Goal: Transaction & Acquisition: Purchase product/service

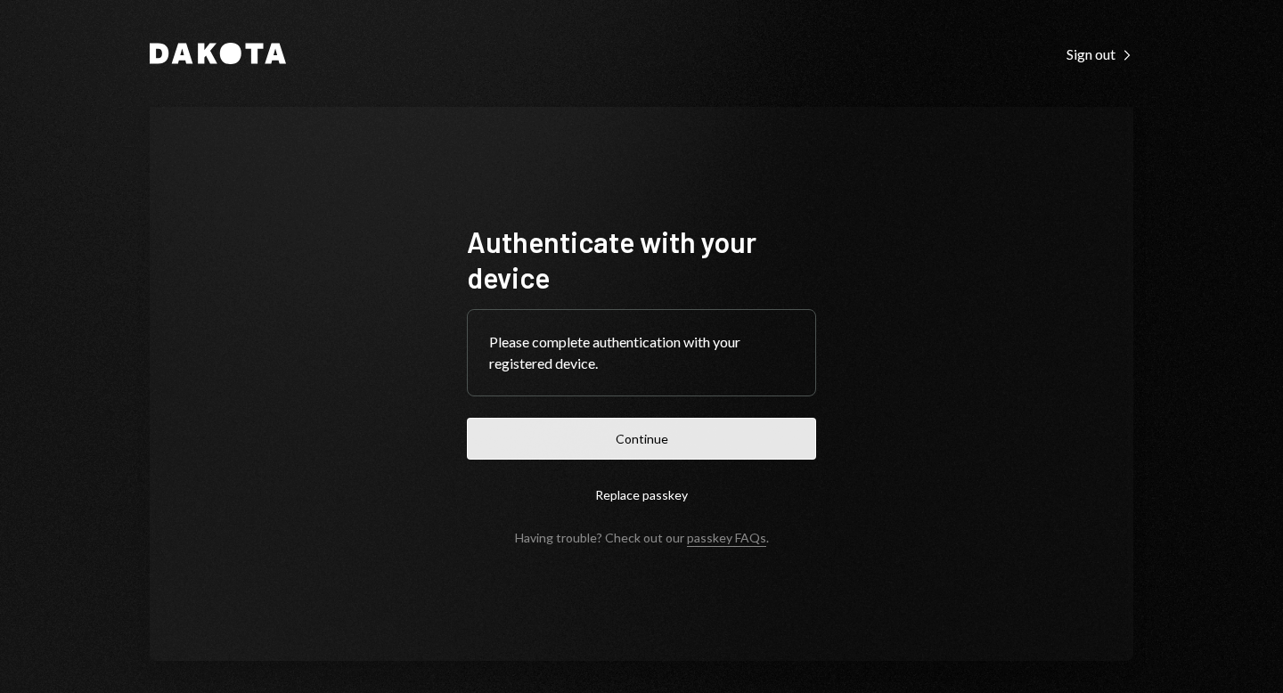
click at [631, 431] on button "Continue" at bounding box center [641, 439] width 349 height 42
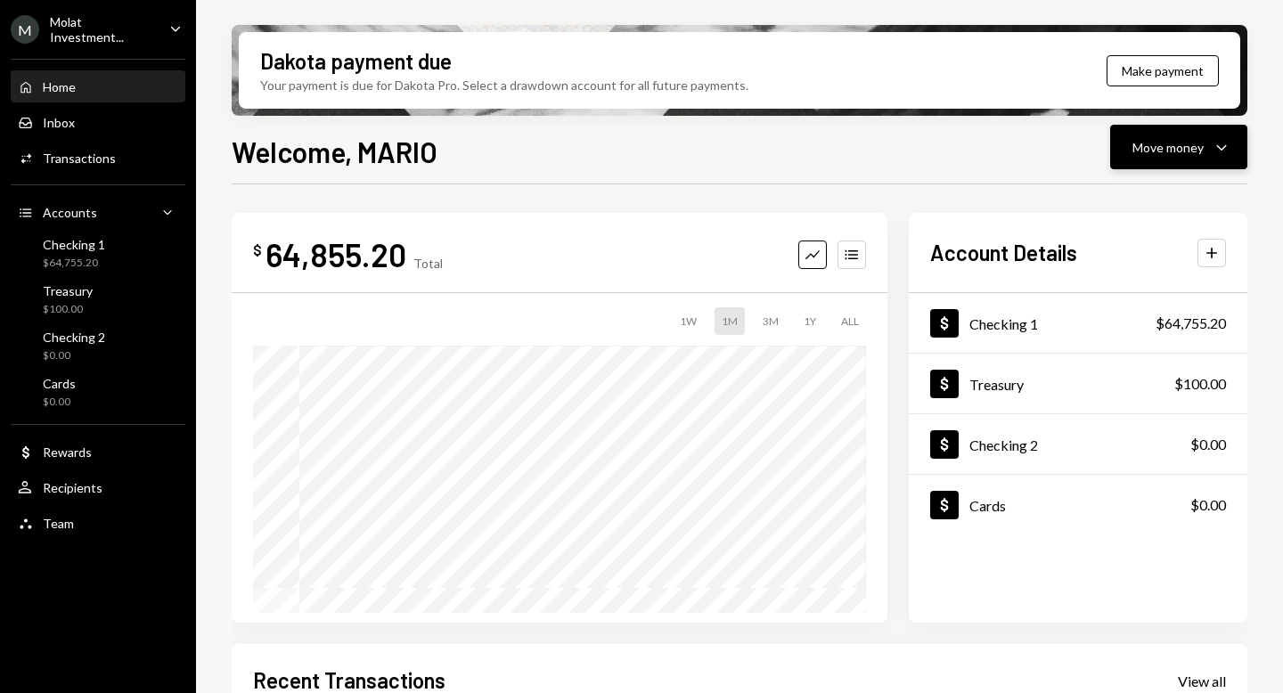
click at [1149, 150] on div "Move money" at bounding box center [1167, 147] width 71 height 19
click at [1099, 209] on div "Send" at bounding box center [1164, 201] width 130 height 19
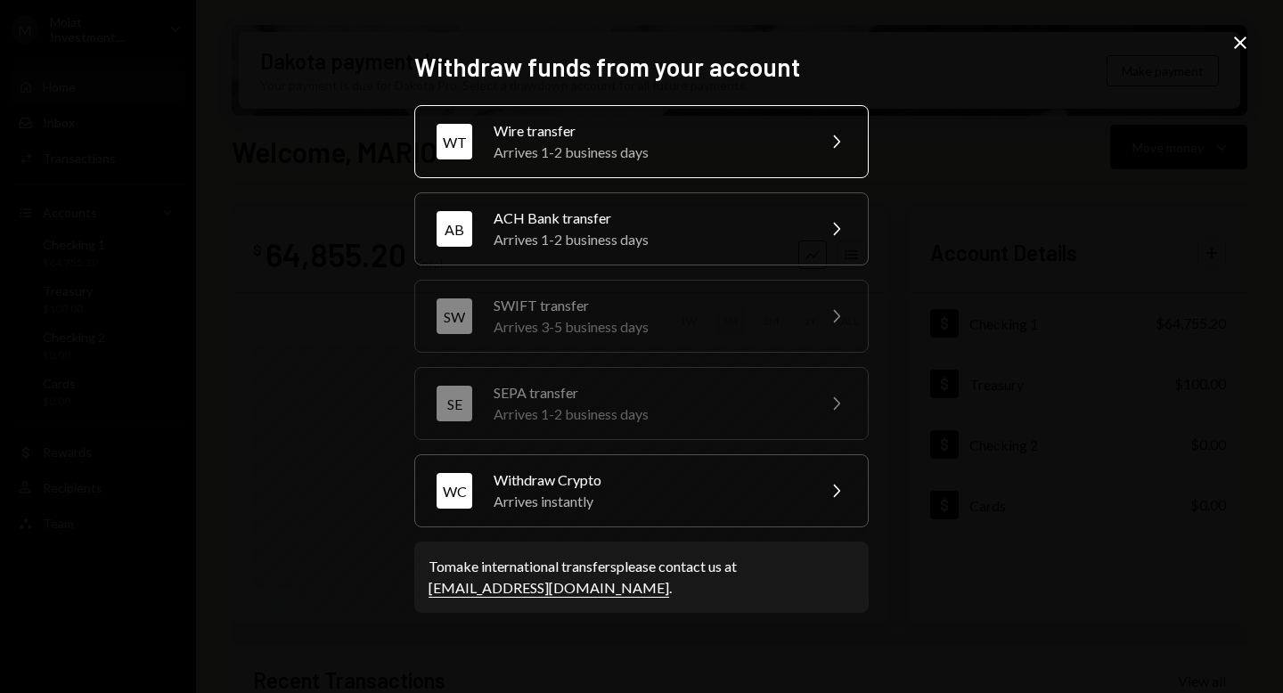
click at [683, 149] on div "Arrives 1-2 business days" at bounding box center [649, 152] width 310 height 21
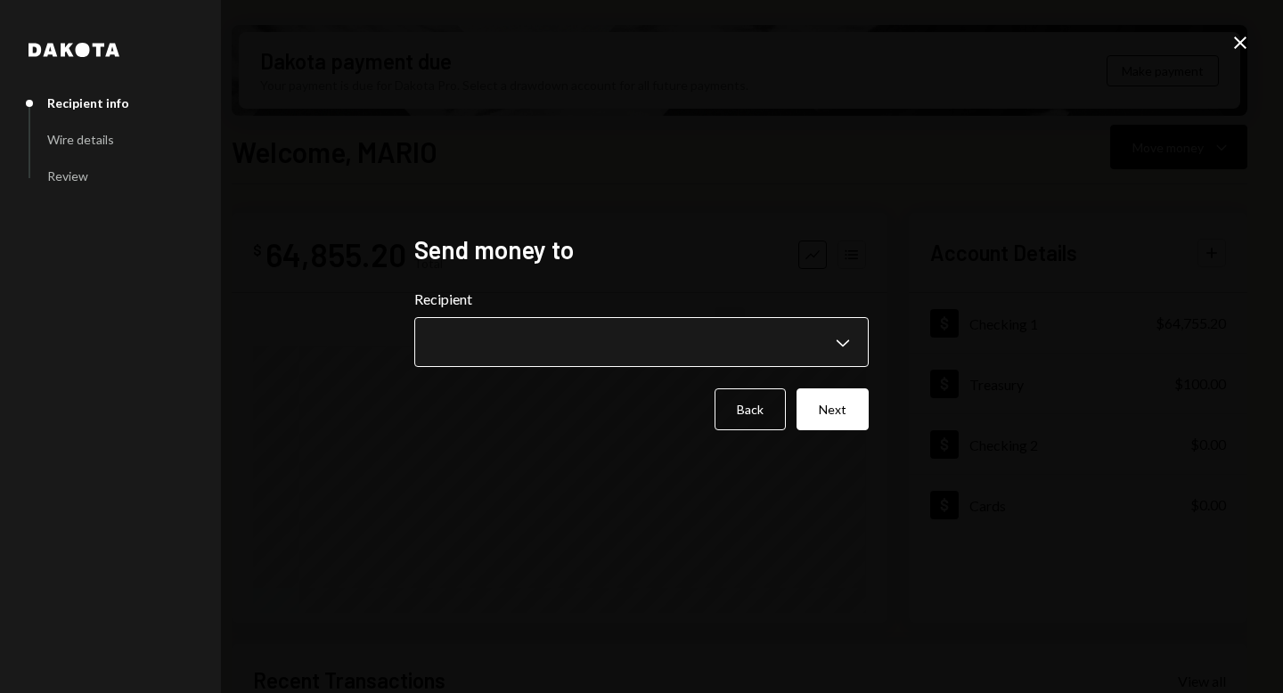
click at [695, 338] on body "M Molat Investment... Caret Down Home Home Inbox Inbox Activities Transactions …" at bounding box center [641, 346] width 1283 height 693
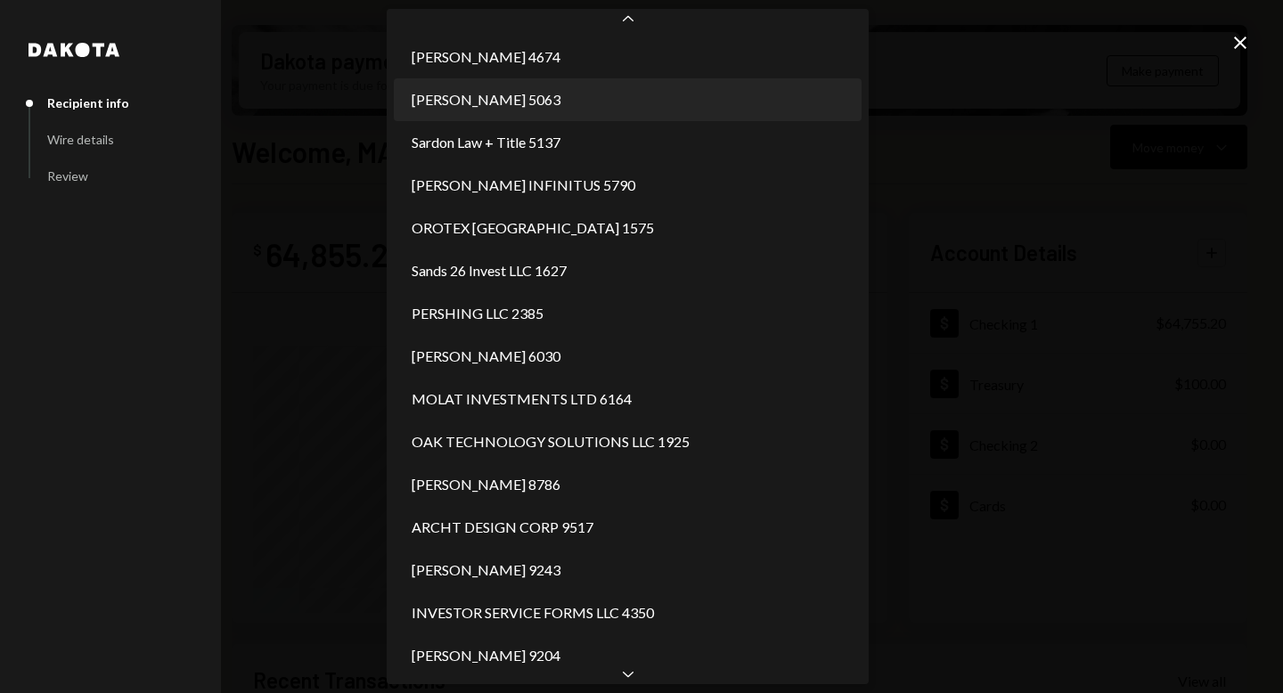
scroll to position [3807, 0]
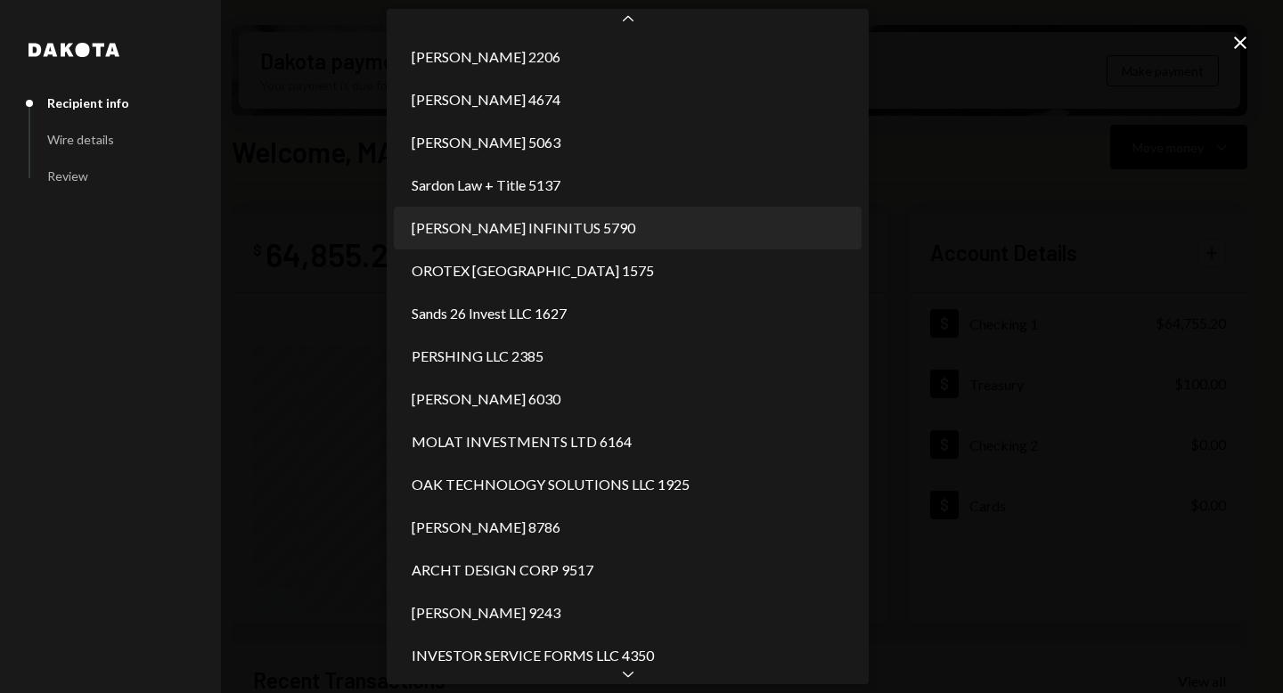
select select "**********"
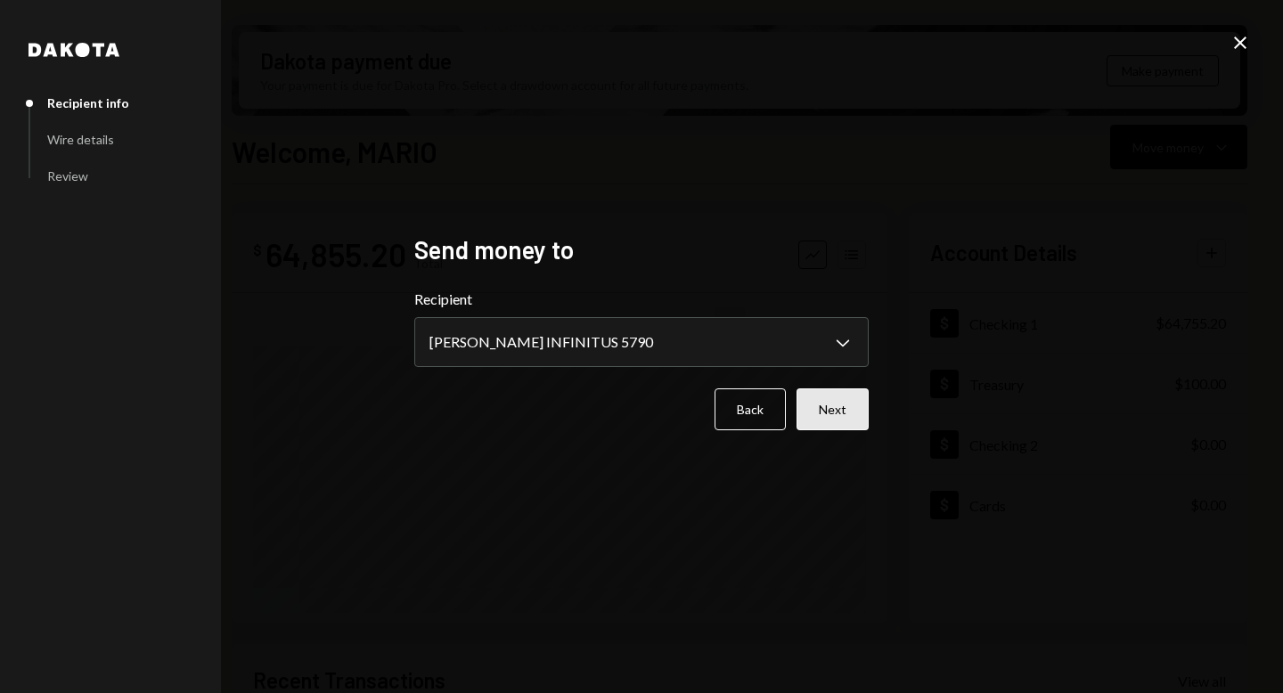
click at [842, 401] on button "Next" at bounding box center [832, 409] width 72 height 42
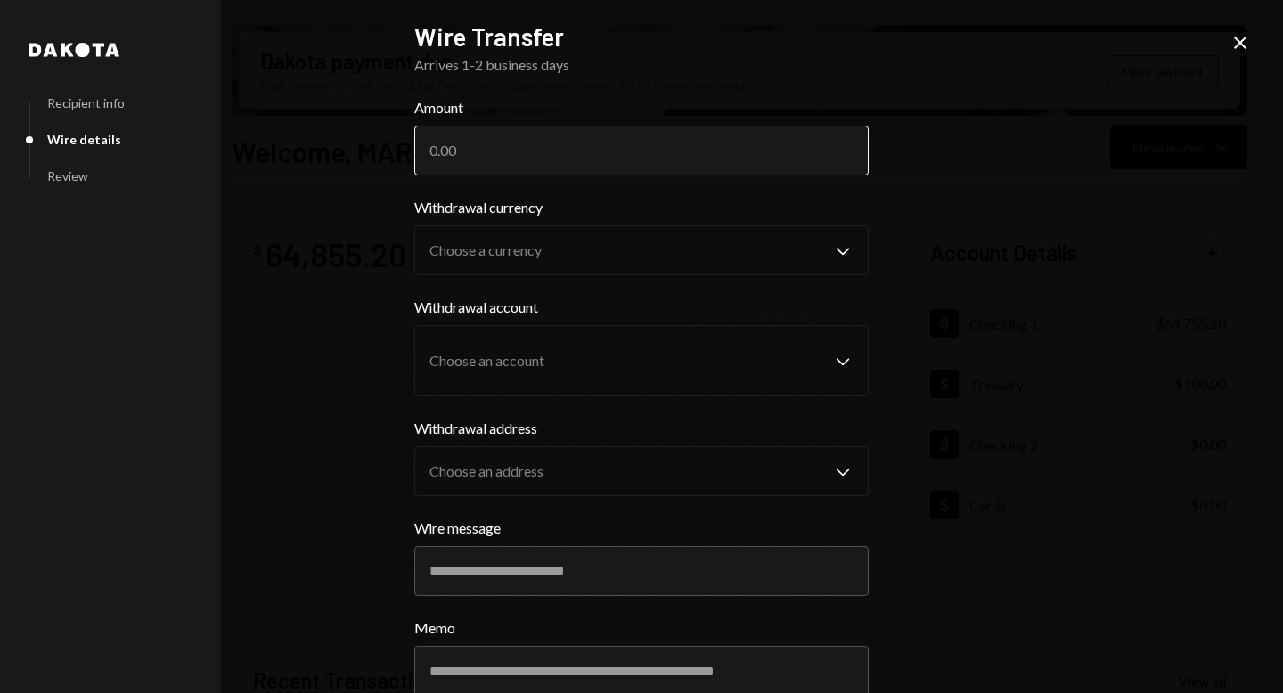
click at [534, 145] on input "Amount" at bounding box center [641, 151] width 454 height 50
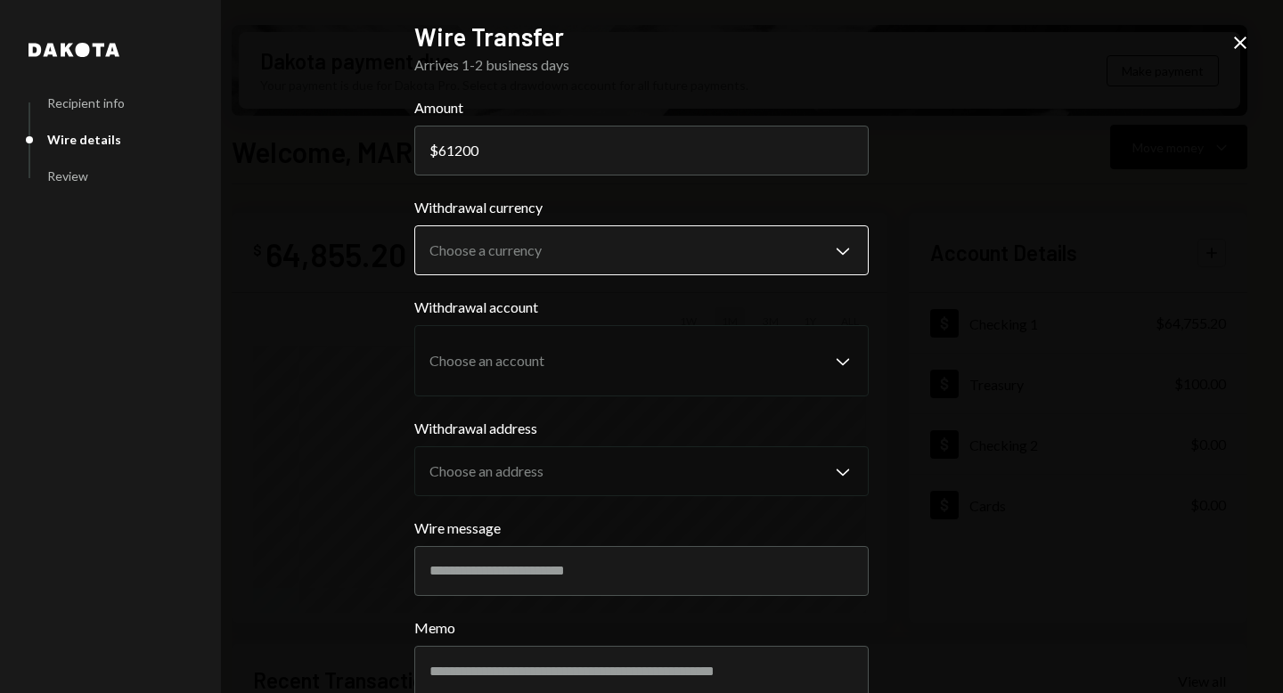
type input "61200"
click at [658, 241] on body "M Molat Investment... Caret Down Home Home Inbox Inbox Activities Transactions …" at bounding box center [641, 346] width 1283 height 693
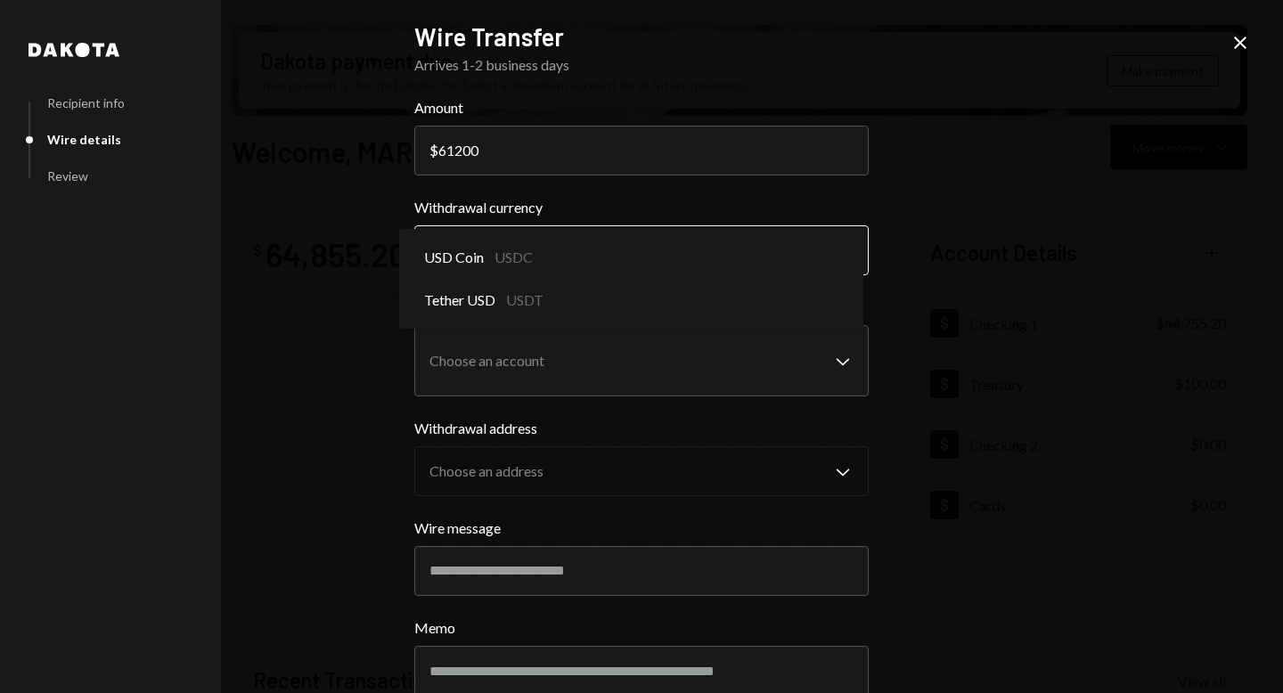
click at [615, 257] on body "M Molat Investment... Caret Down Home Home Inbox Inbox Activities Transactions …" at bounding box center [641, 346] width 1283 height 693
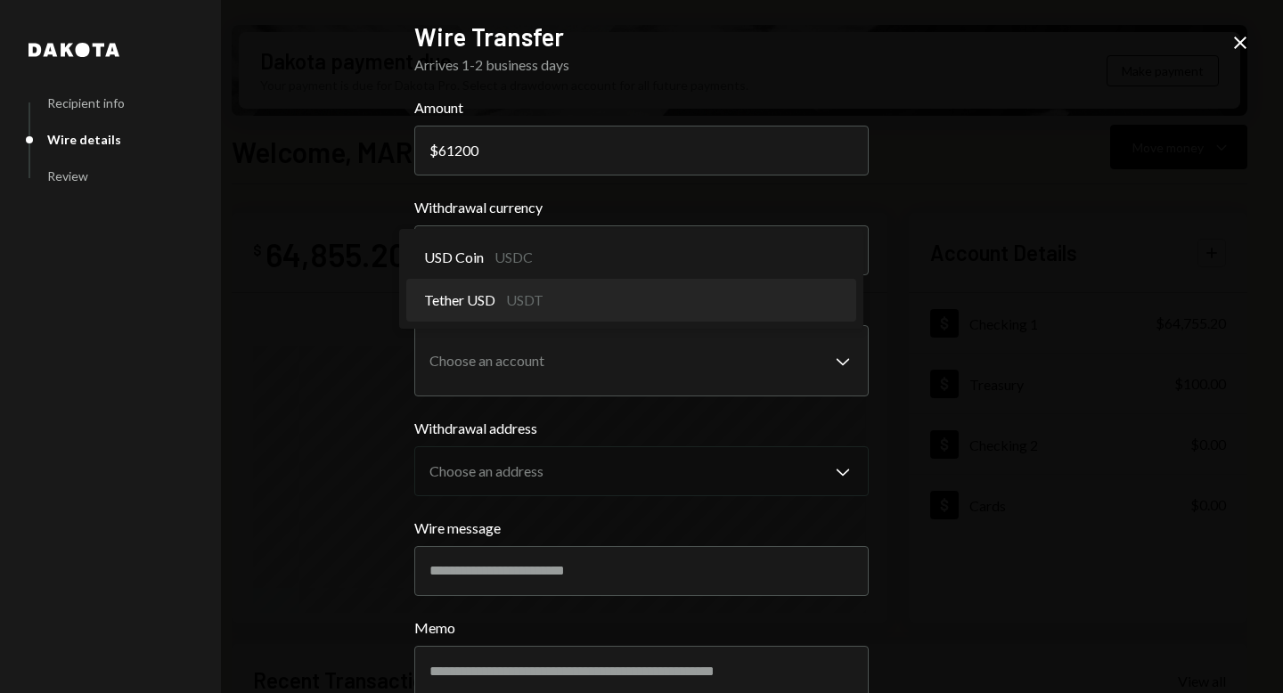
select select "****"
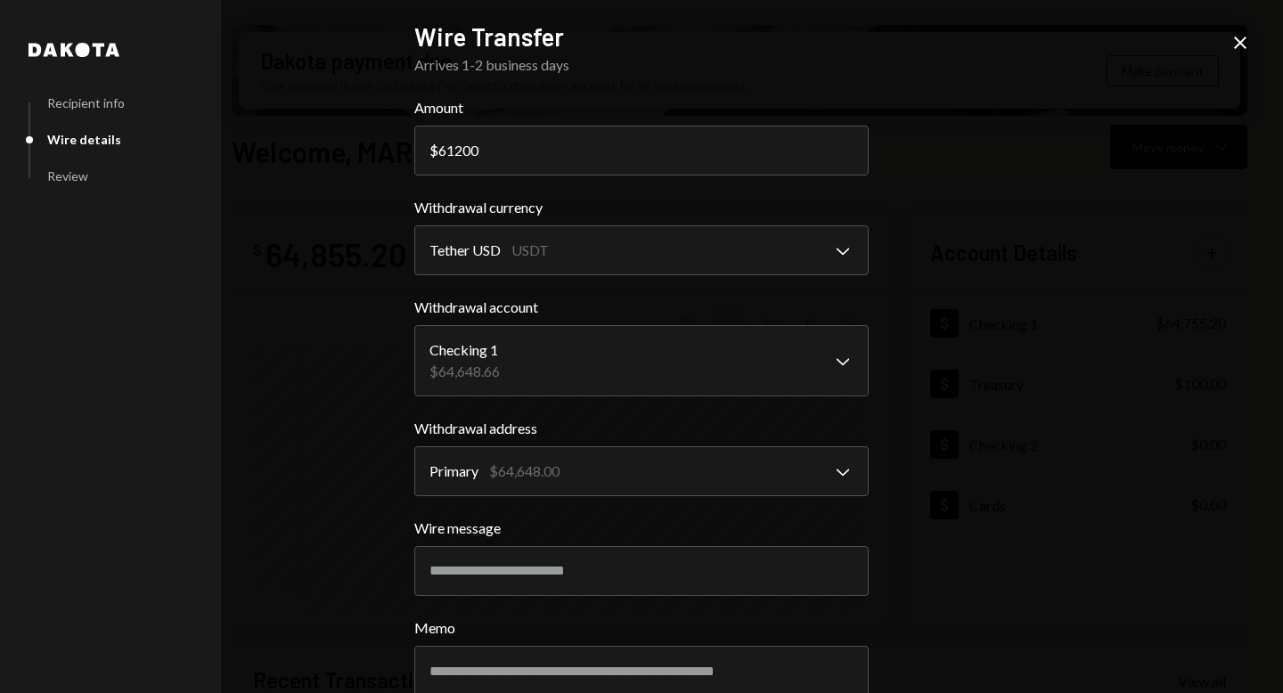
click at [991, 410] on div "**********" at bounding box center [641, 346] width 1283 height 693
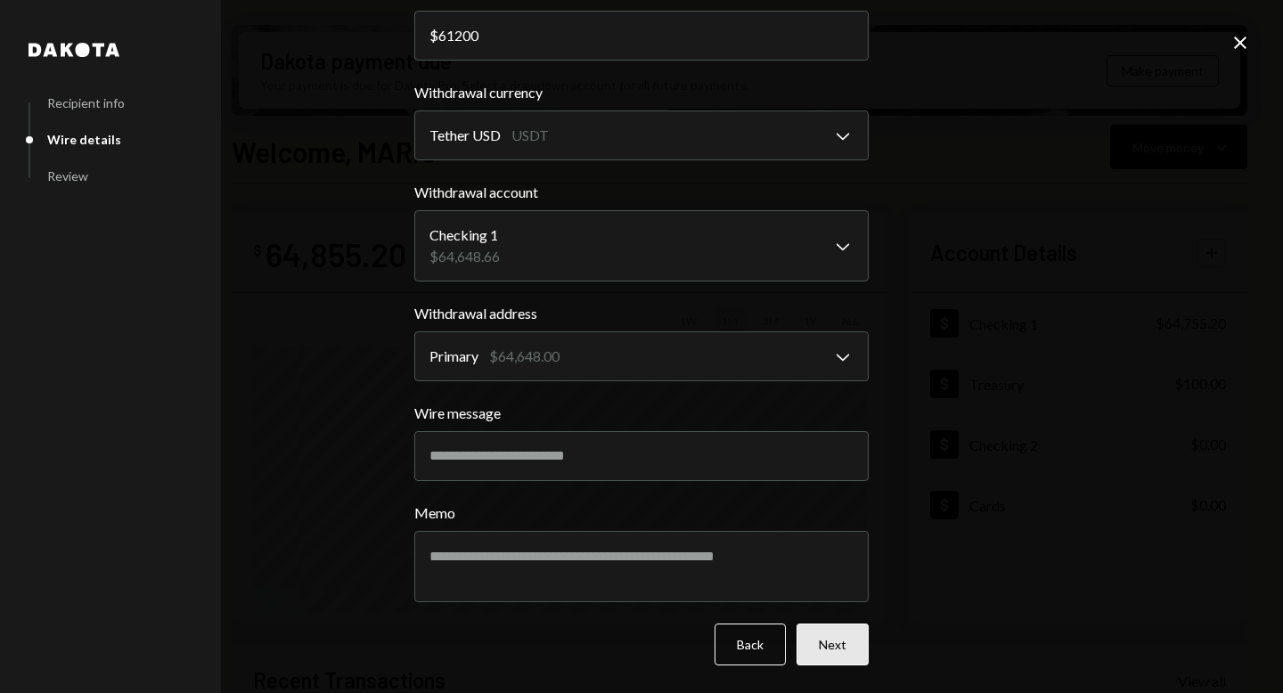
click at [839, 638] on button "Next" at bounding box center [832, 645] width 72 height 42
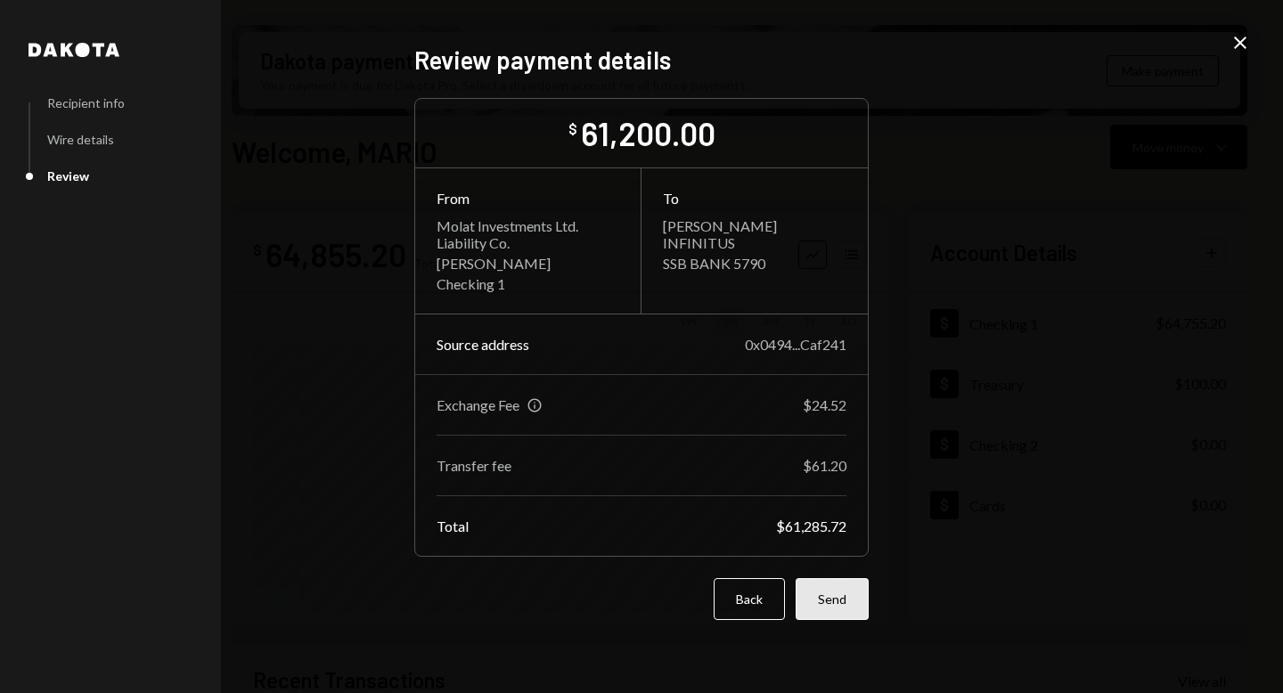
click at [845, 601] on button "Send" at bounding box center [831, 599] width 73 height 42
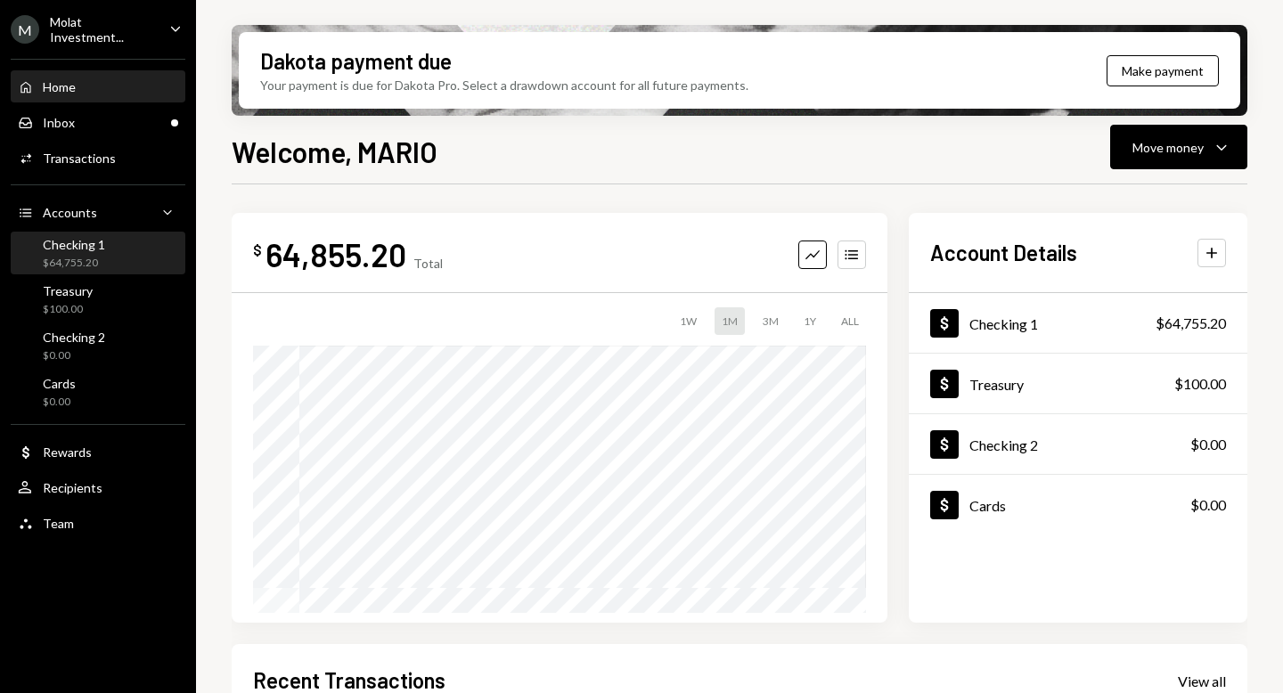
click at [92, 241] on div "Checking 1" at bounding box center [74, 244] width 62 height 15
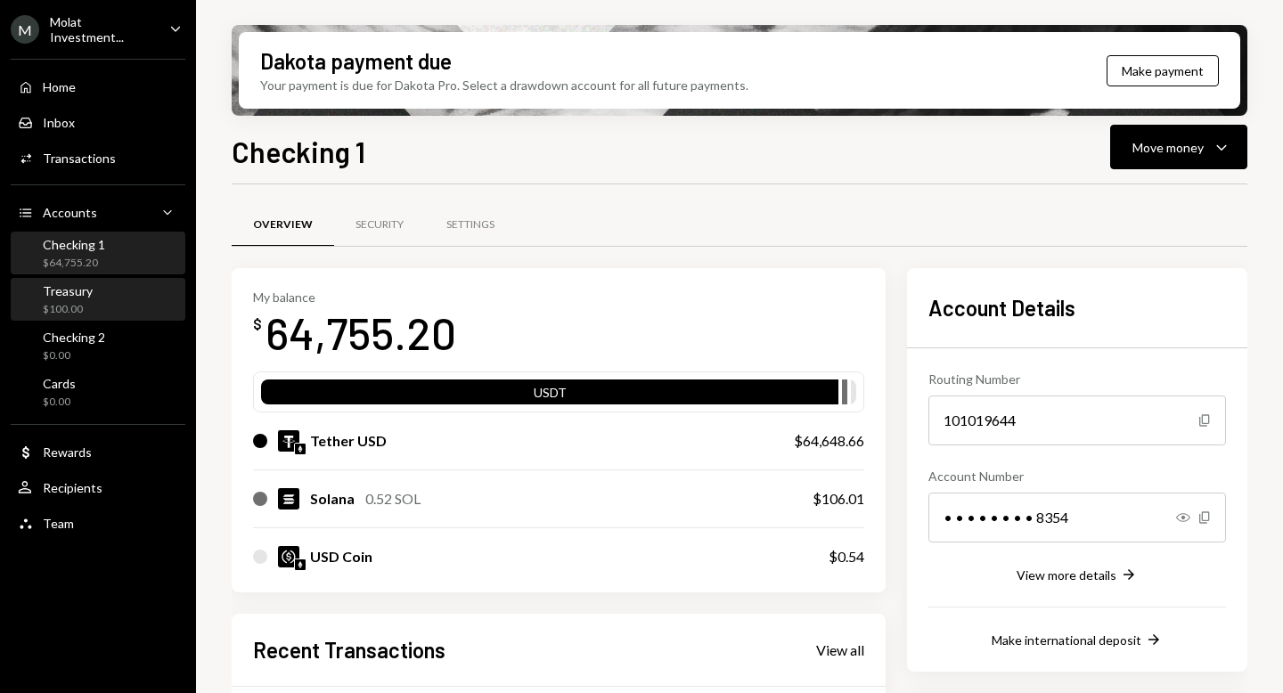
click at [69, 298] on div "Treasury $100.00" at bounding box center [68, 300] width 50 height 34
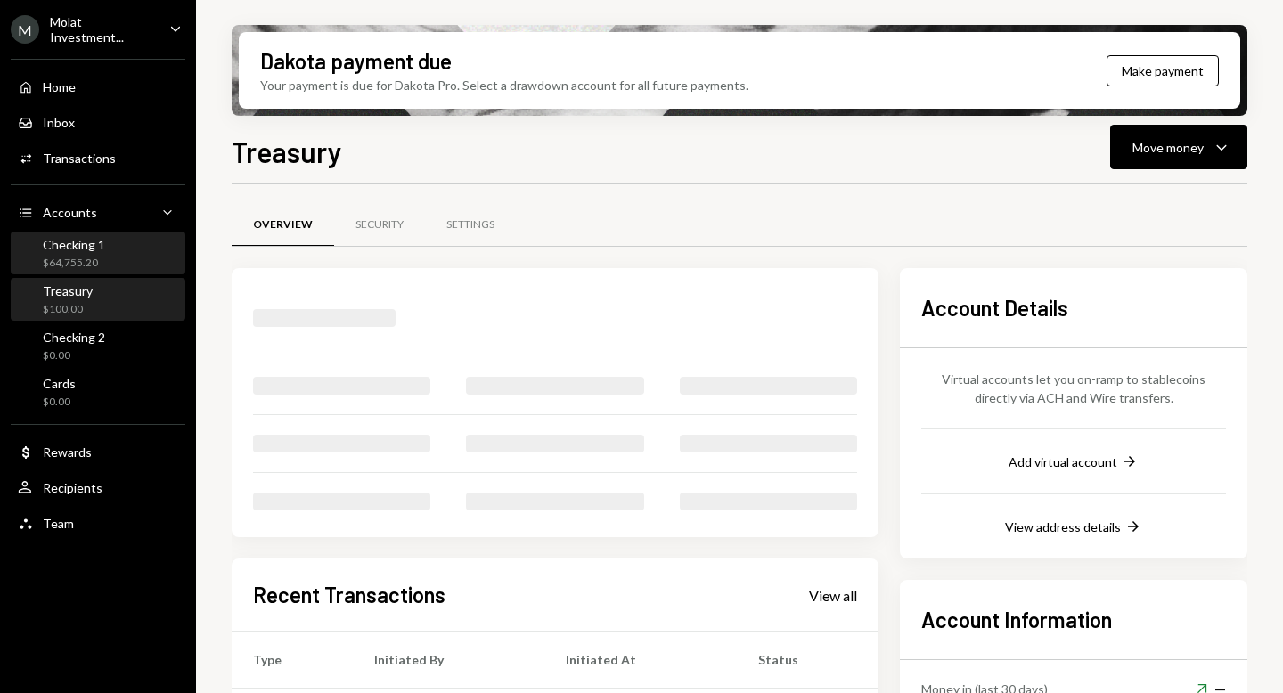
click at [78, 264] on div "$64,755.20" at bounding box center [74, 263] width 62 height 15
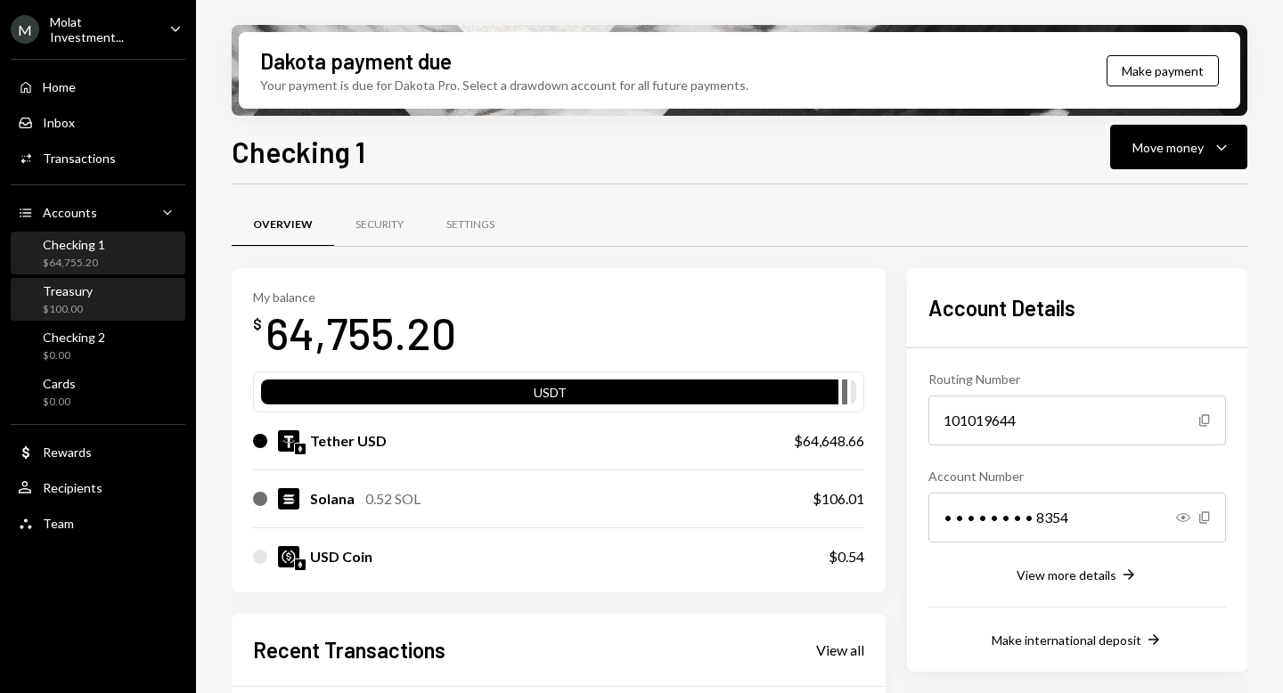
click at [82, 286] on div "Treasury" at bounding box center [68, 290] width 50 height 15
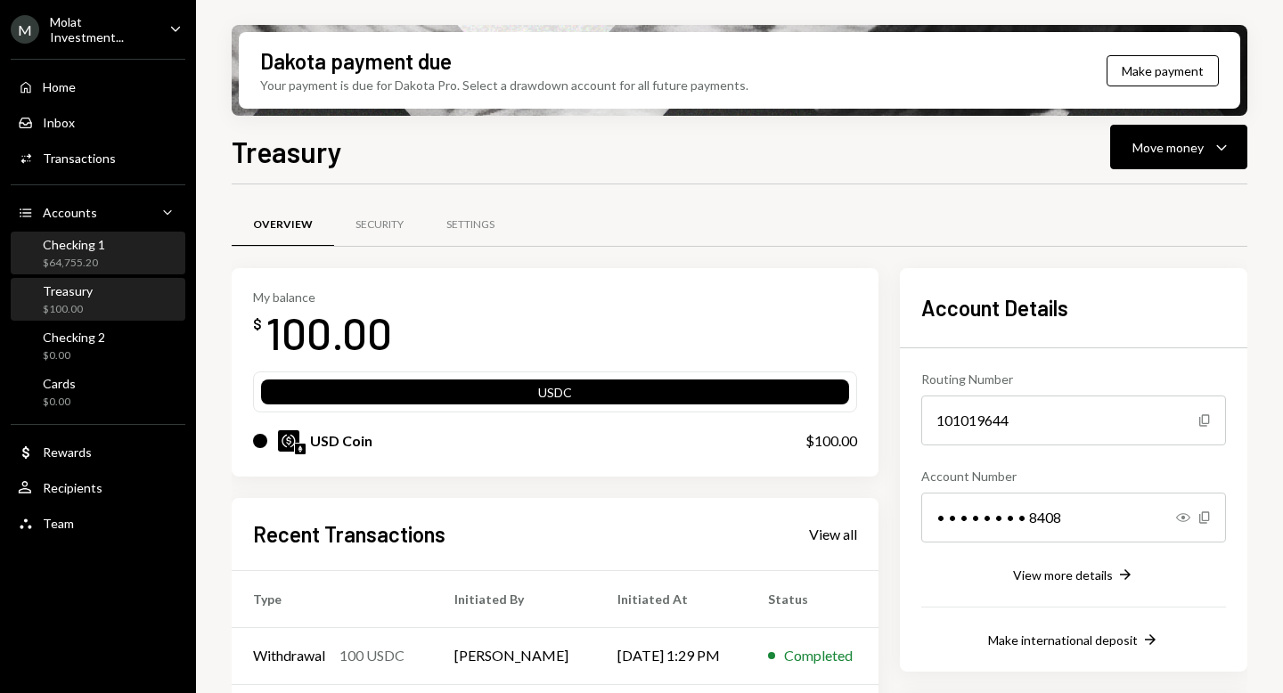
click at [78, 259] on div "$64,755.20" at bounding box center [74, 263] width 62 height 15
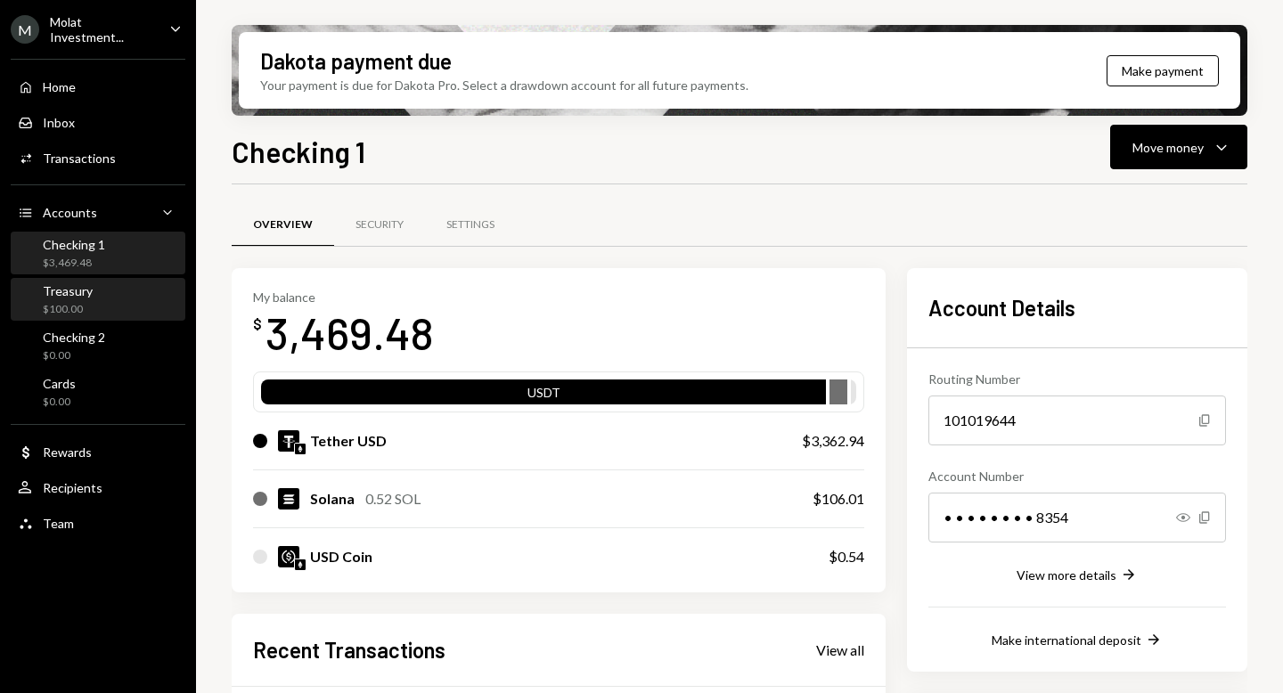
click at [53, 283] on div "Treasury" at bounding box center [68, 290] width 50 height 15
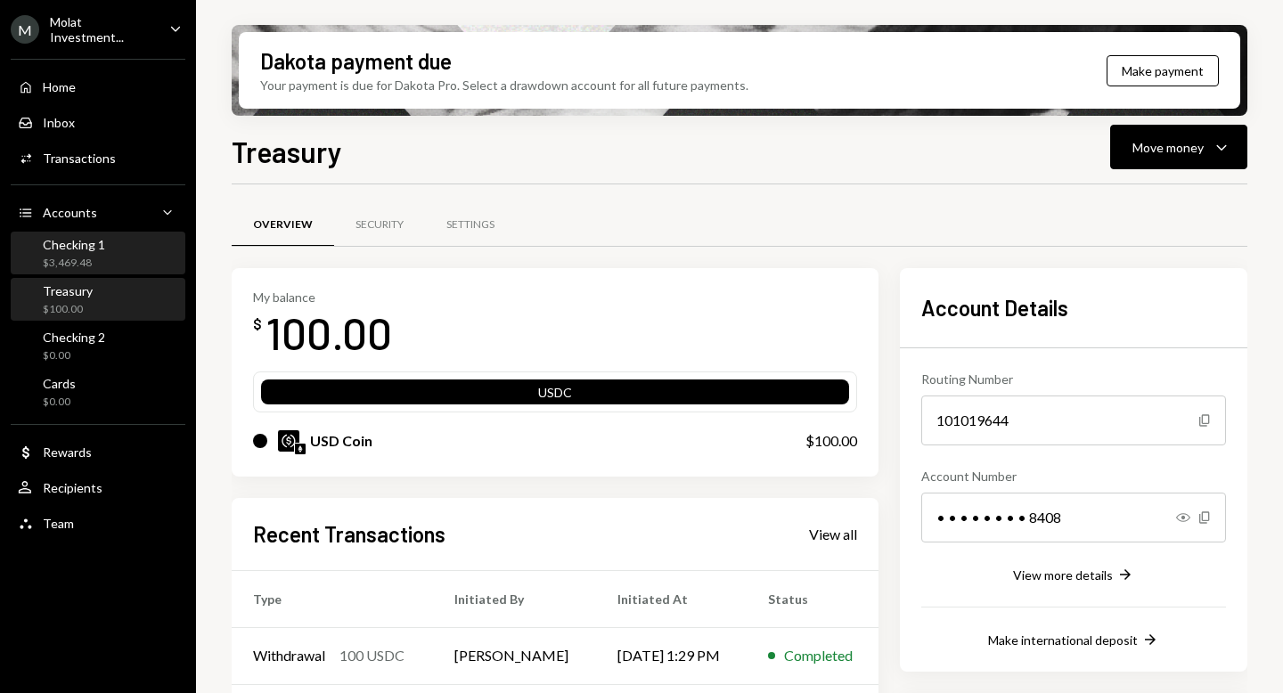
click at [57, 263] on div "$3,469.48" at bounding box center [74, 263] width 62 height 15
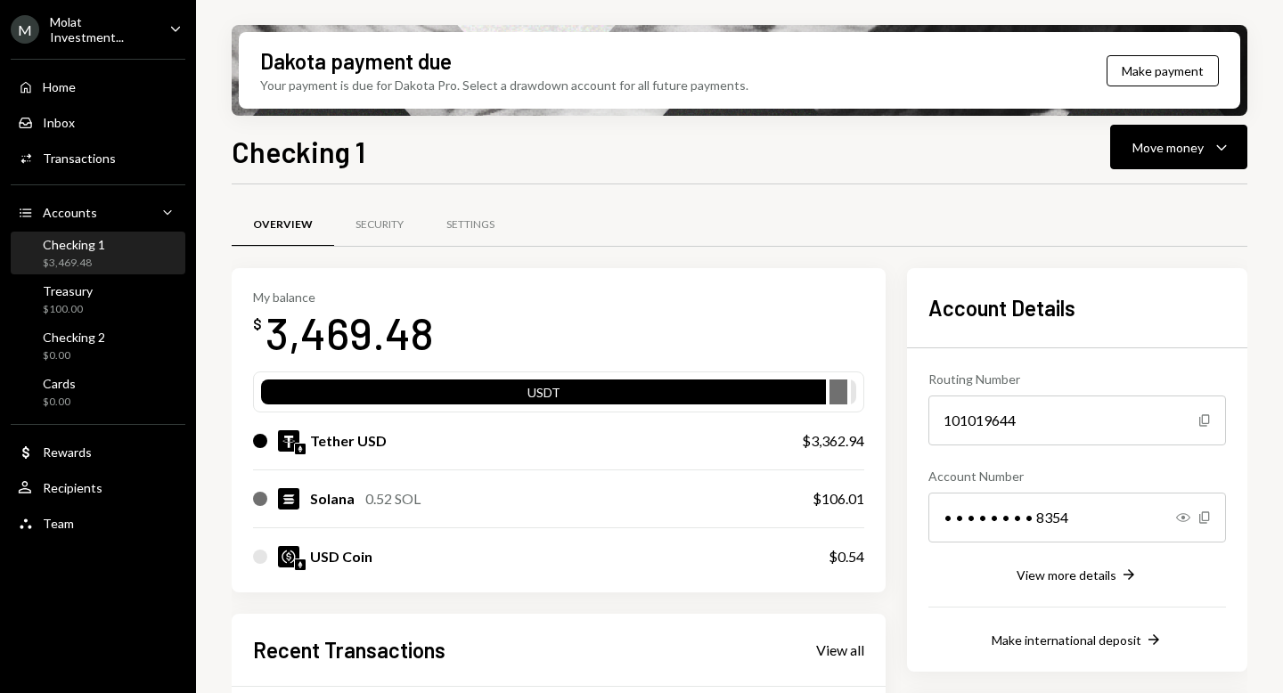
click at [76, 39] on div "M Molat Investment..." at bounding box center [83, 29] width 144 height 30
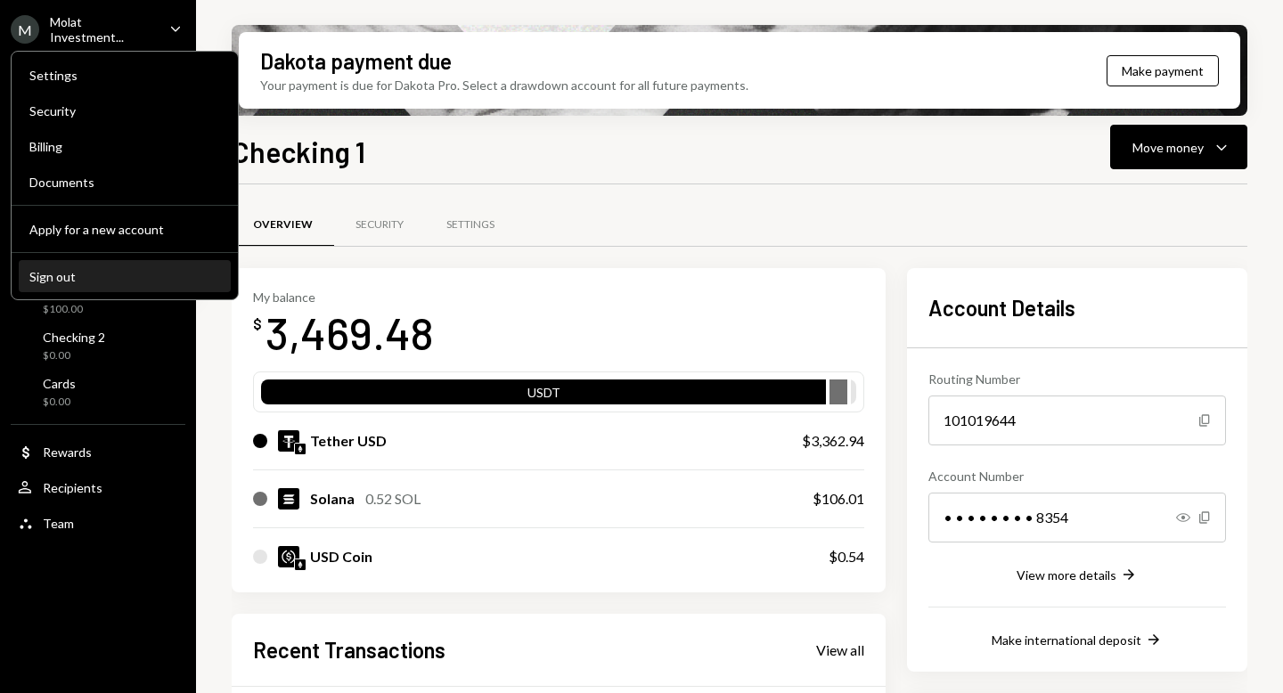
click at [86, 271] on div "Sign out" at bounding box center [124, 276] width 191 height 15
